Goal: Navigation & Orientation: Find specific page/section

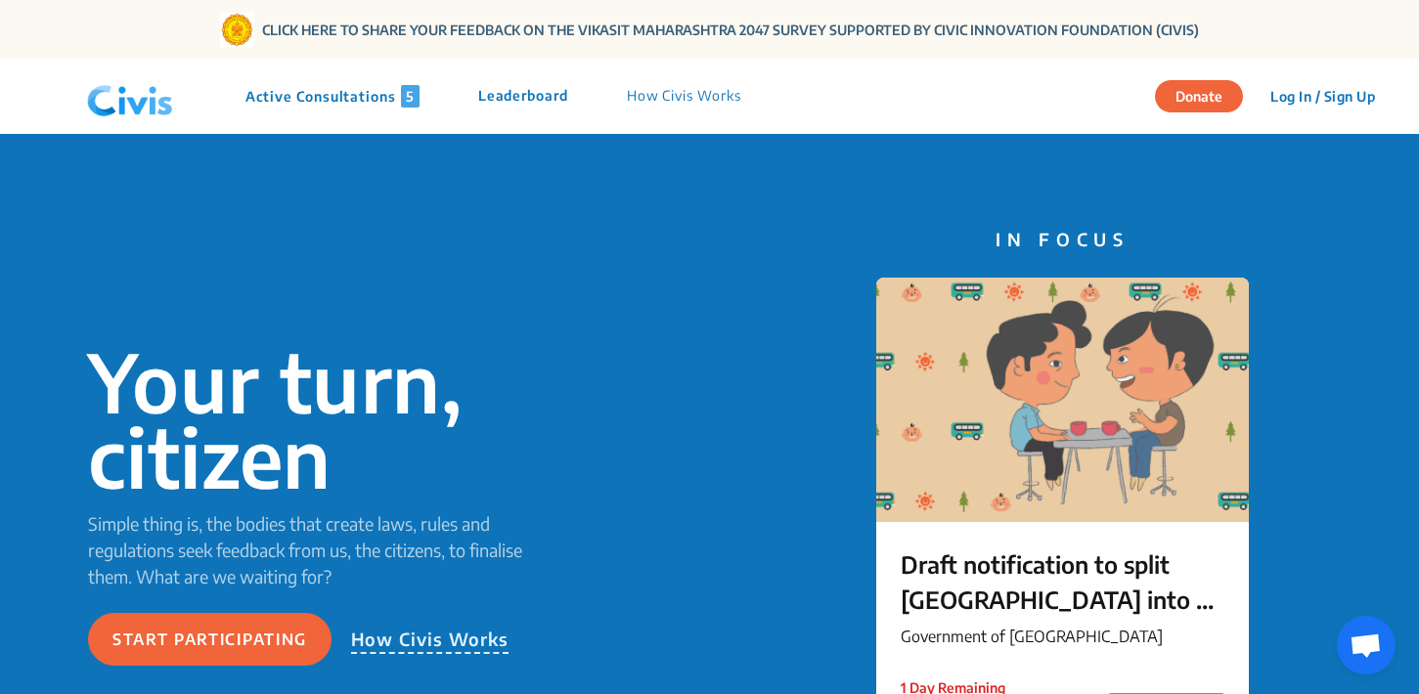
click at [370, 103] on p "Active Consultations 5" at bounding box center [332, 96] width 174 height 22
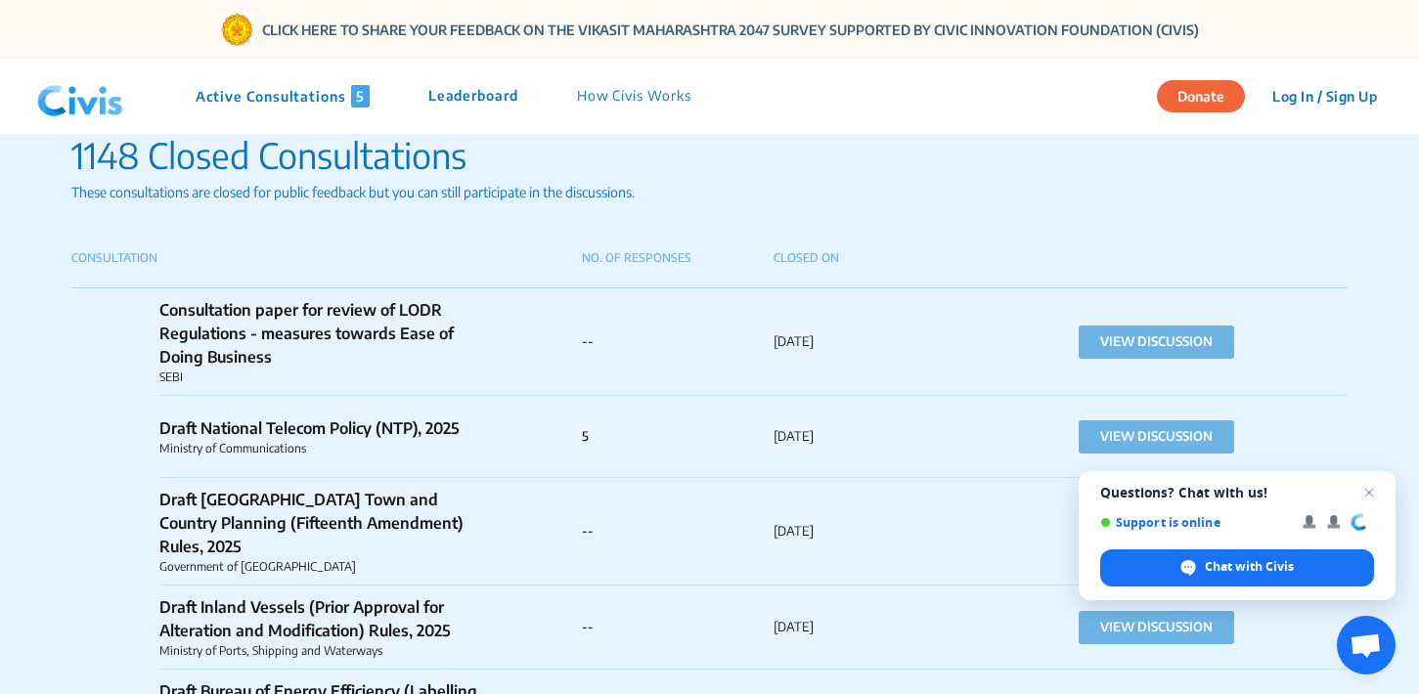
scroll to position [1296, 0]
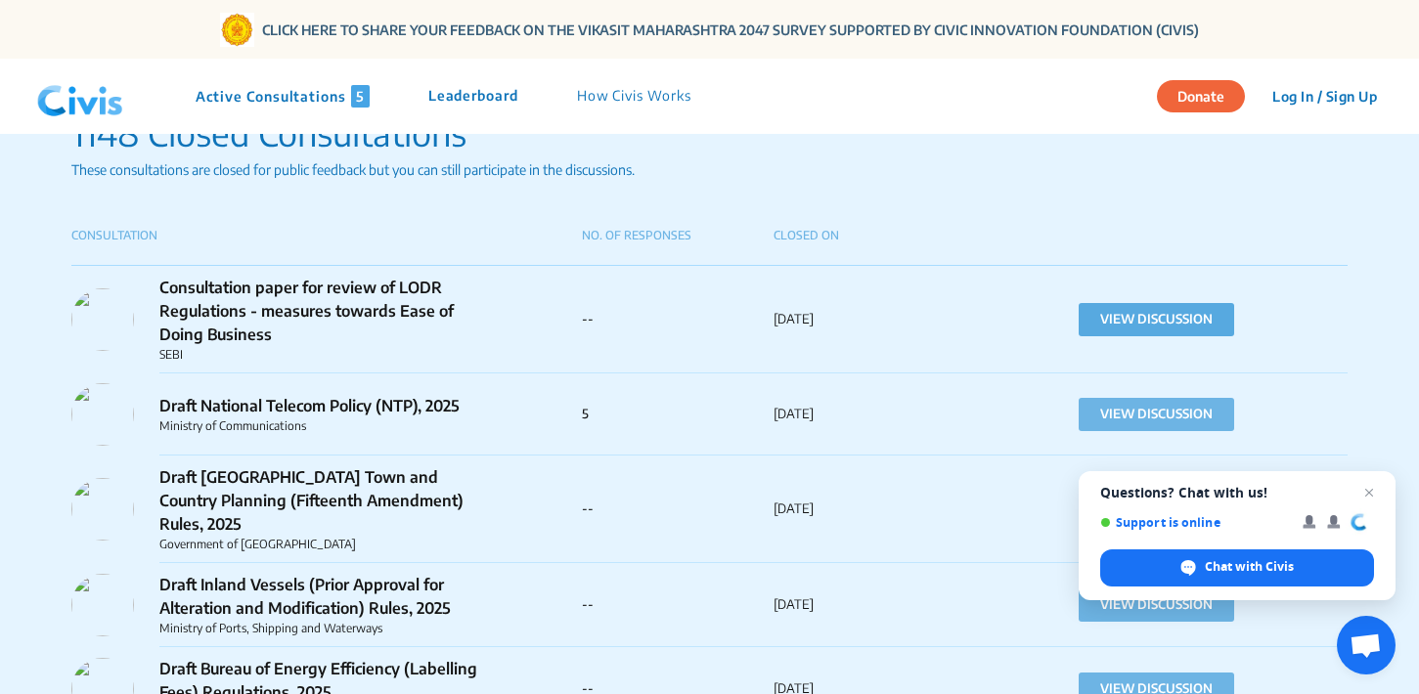
click at [1198, 318] on button "VIEW DISCUSSION" at bounding box center [1157, 319] width 156 height 33
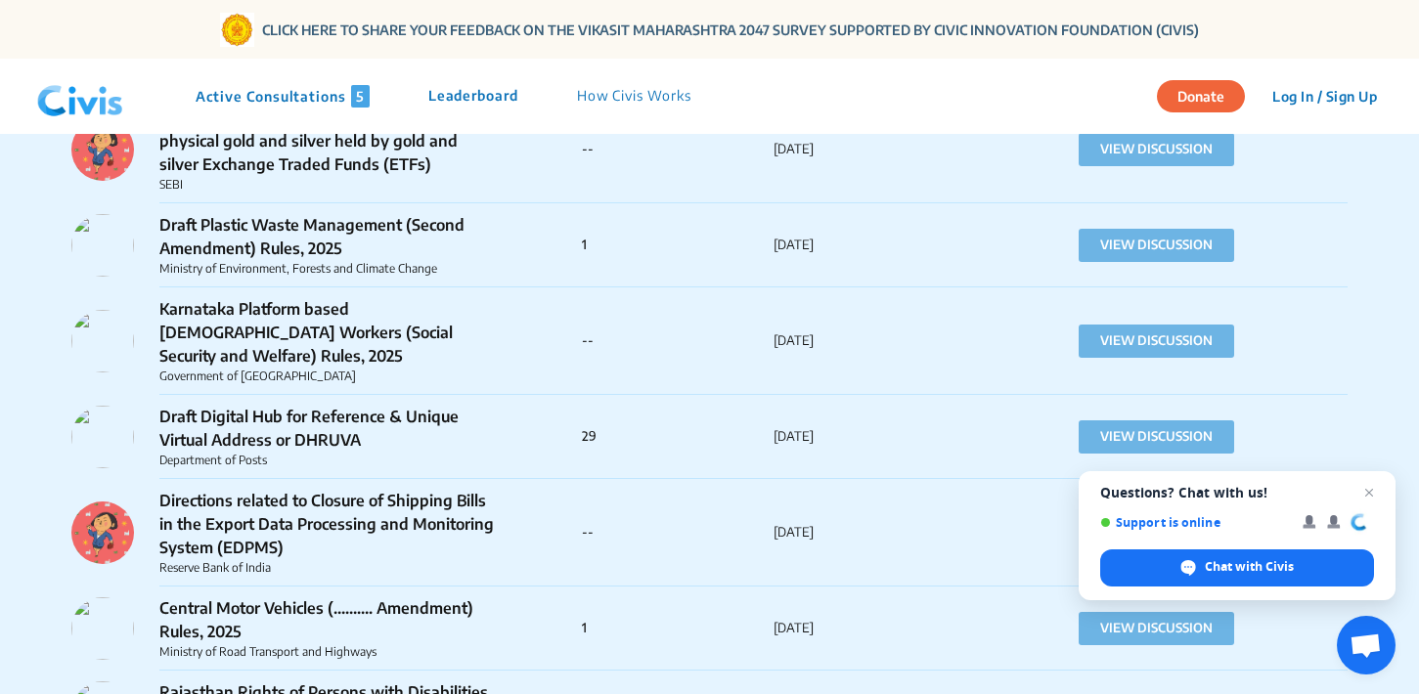
scroll to position [2031, 0]
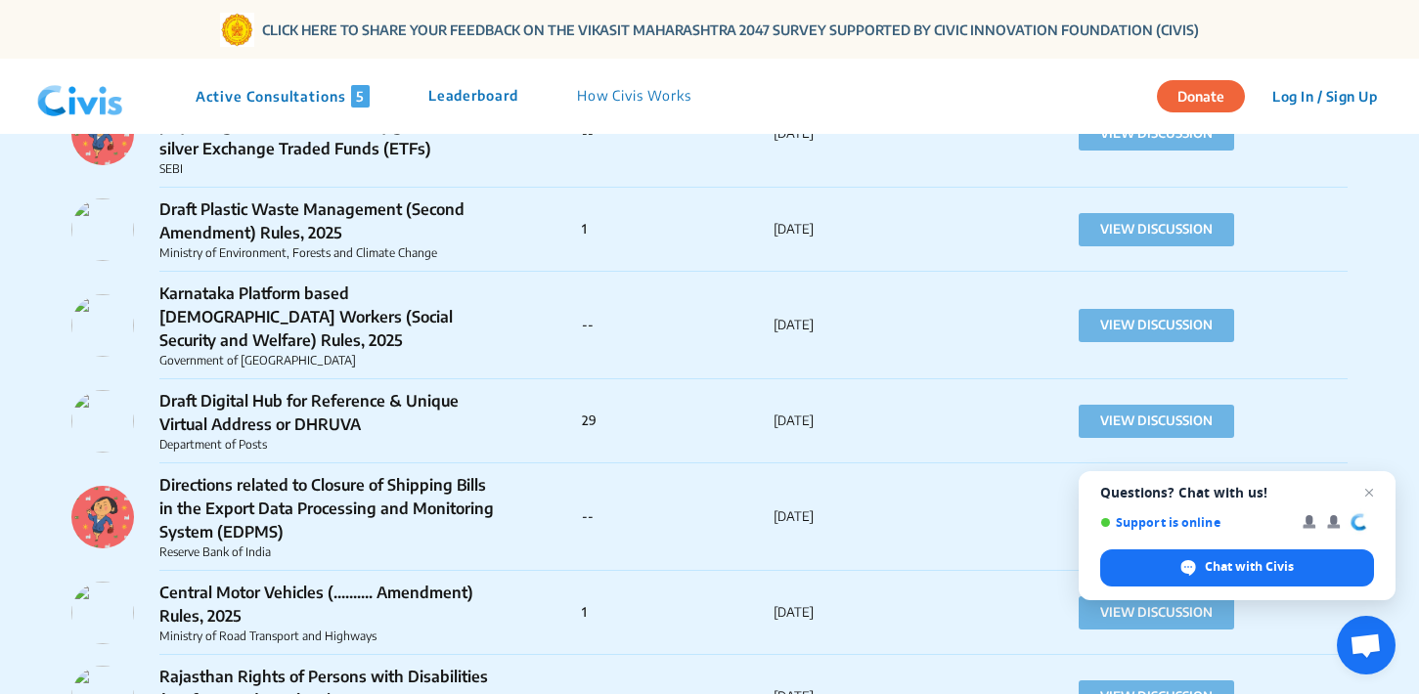
click at [478, 96] on p "Leaderboard" at bounding box center [473, 96] width 90 height 22
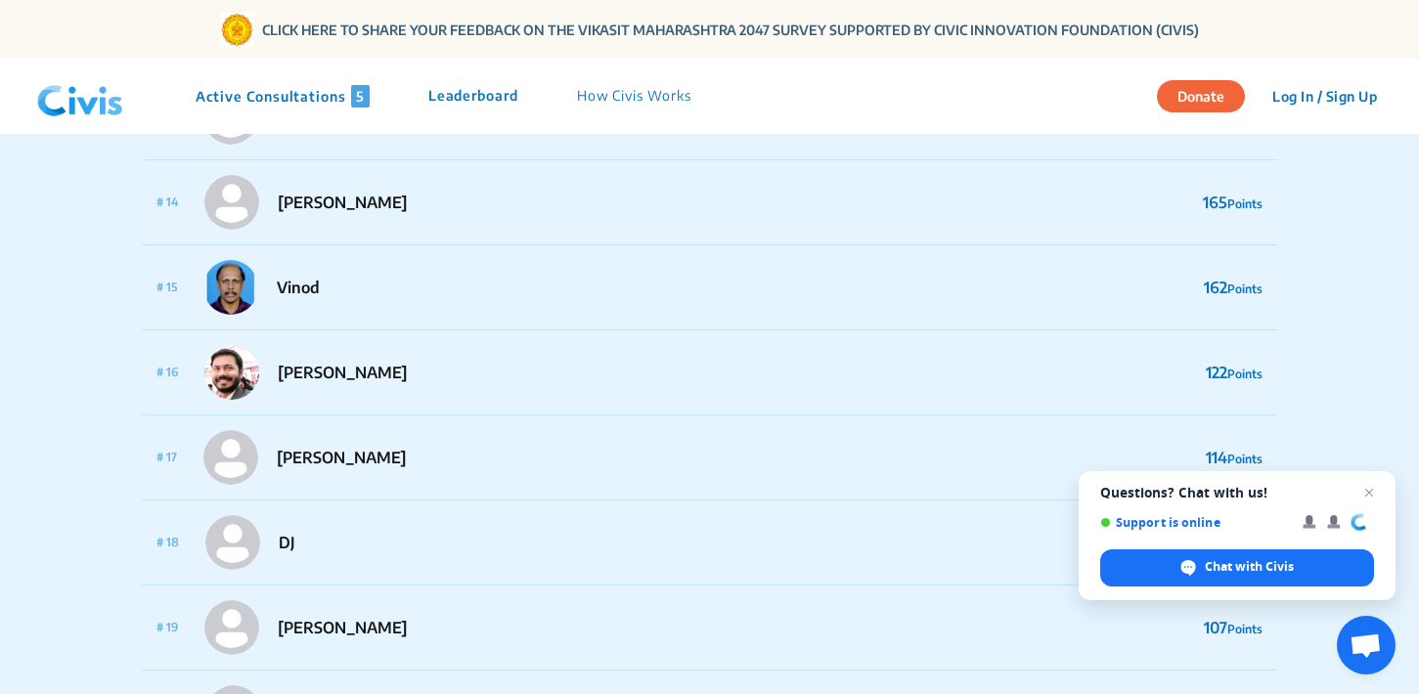
scroll to position [1225, 0]
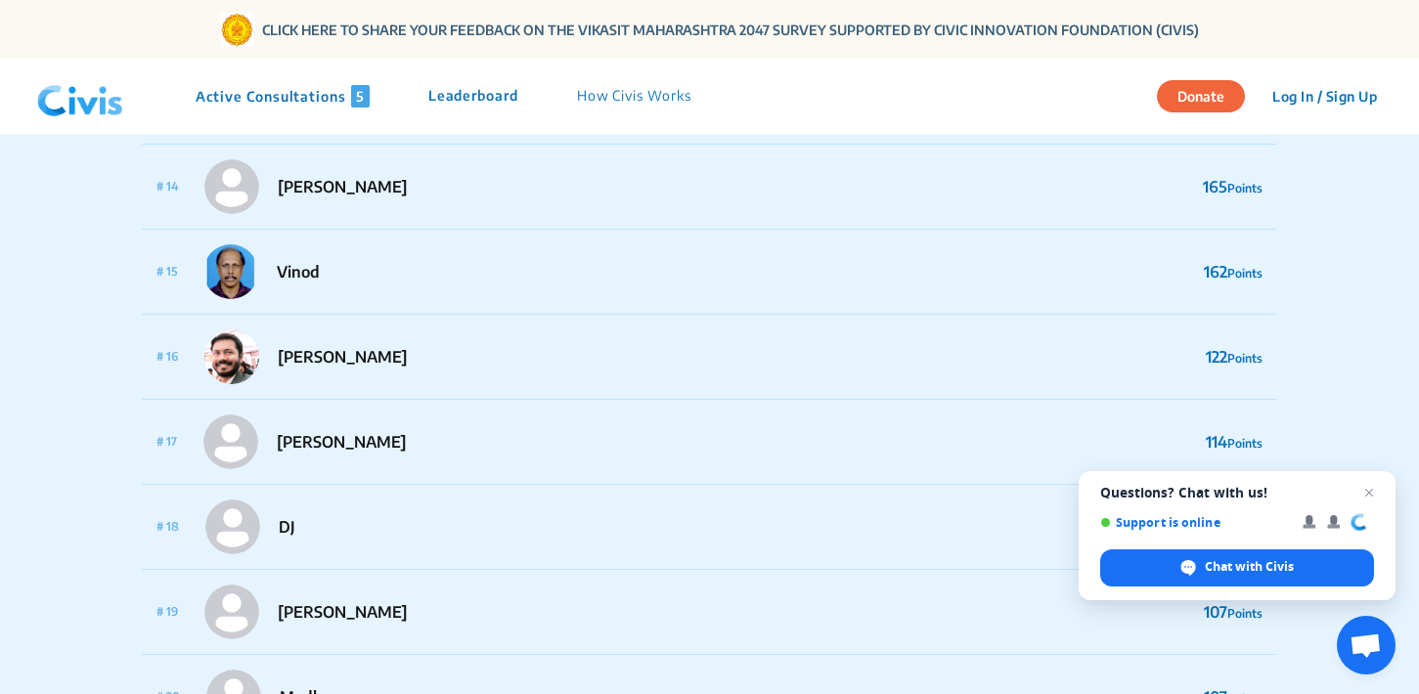
click at [640, 102] on p "How Civis Works" at bounding box center [634, 96] width 114 height 22
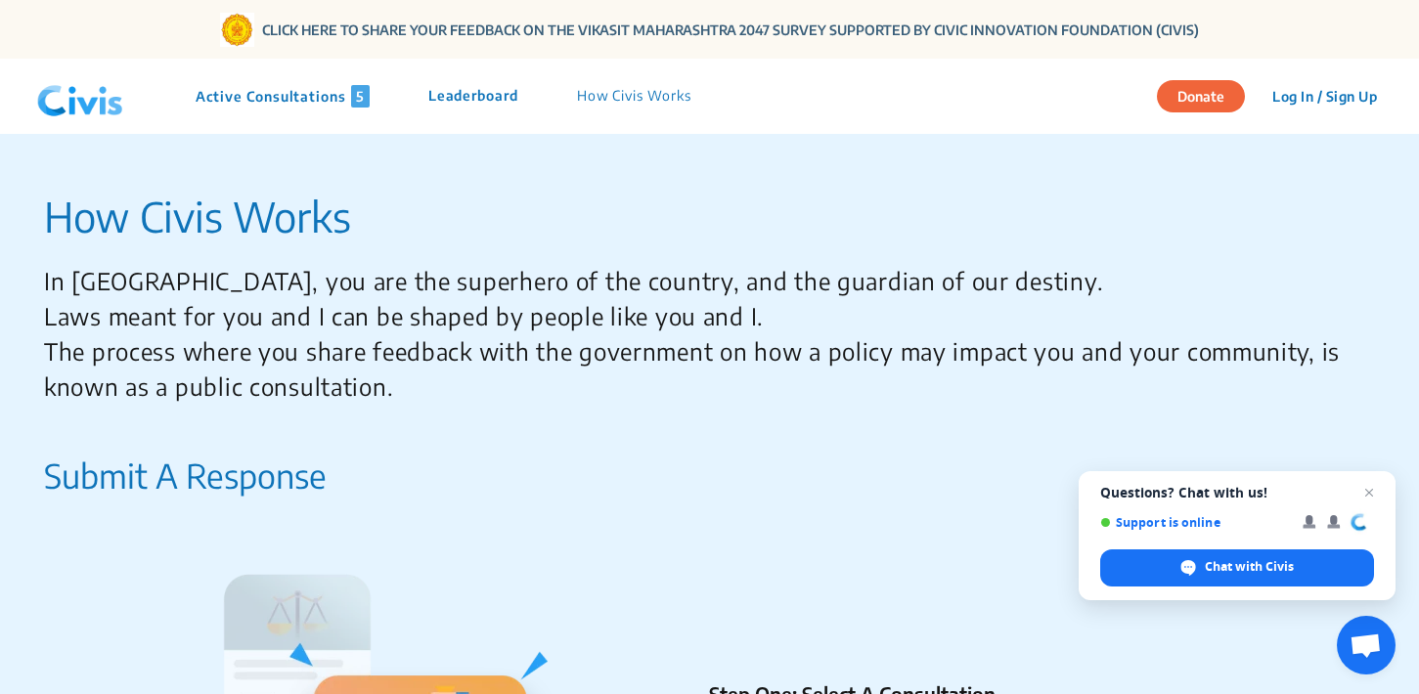
click at [290, 105] on p "Active Consultations 5" at bounding box center [283, 96] width 174 height 22
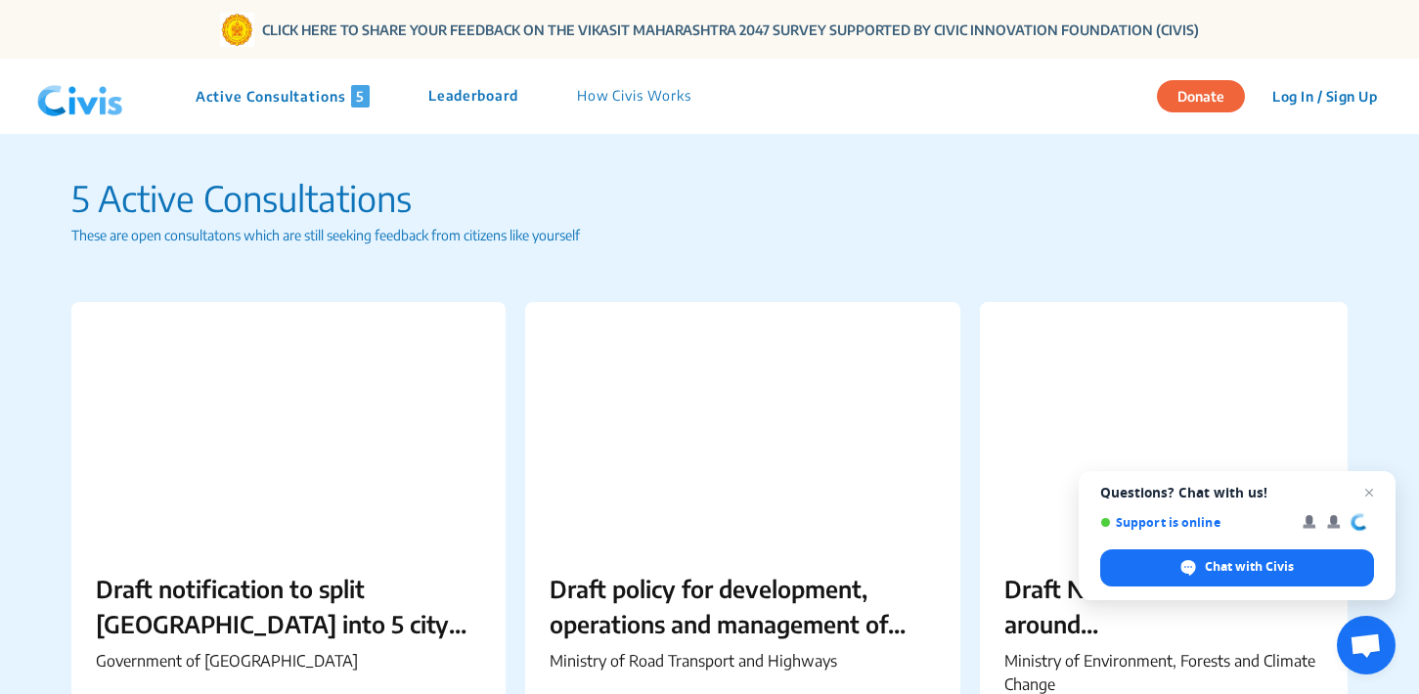
click at [102, 103] on img at bounding box center [80, 96] width 102 height 59
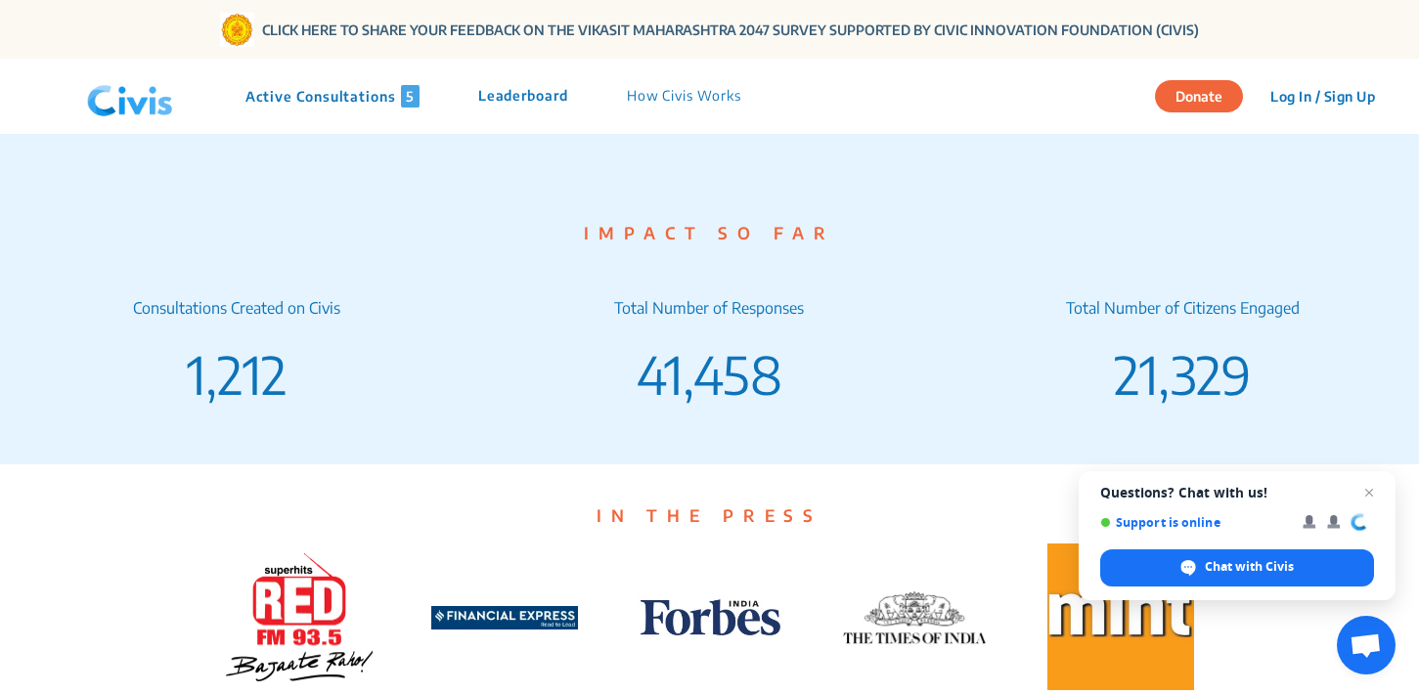
scroll to position [3805, 0]
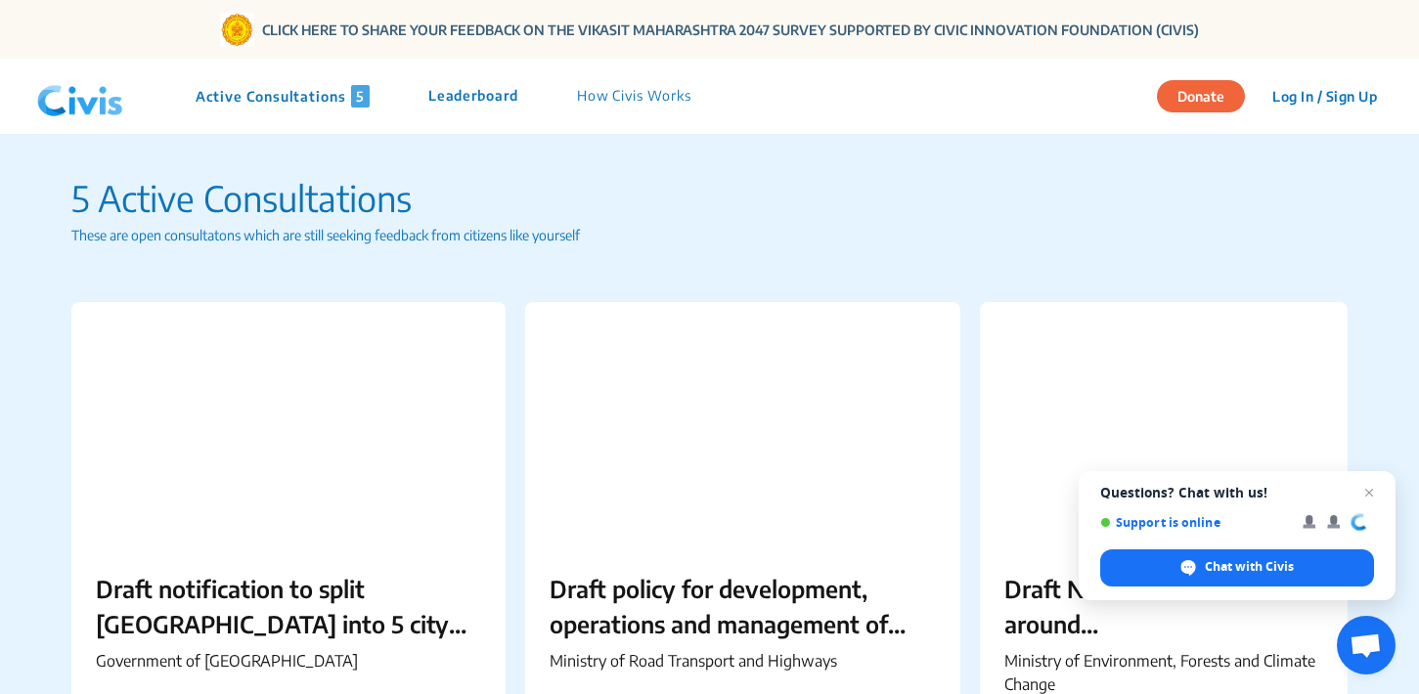
scroll to position [55, 0]
